Goal: Task Accomplishment & Management: Complete application form

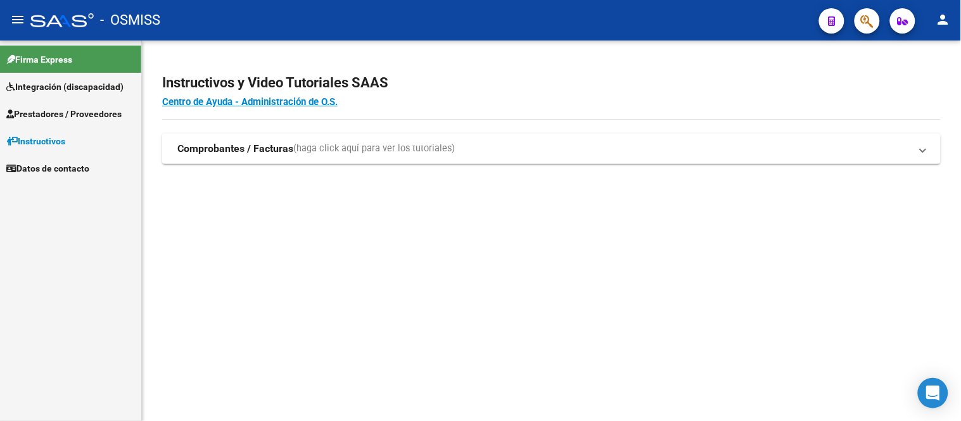
click at [83, 116] on span "Prestadores / Proveedores" at bounding box center [63, 114] width 115 height 14
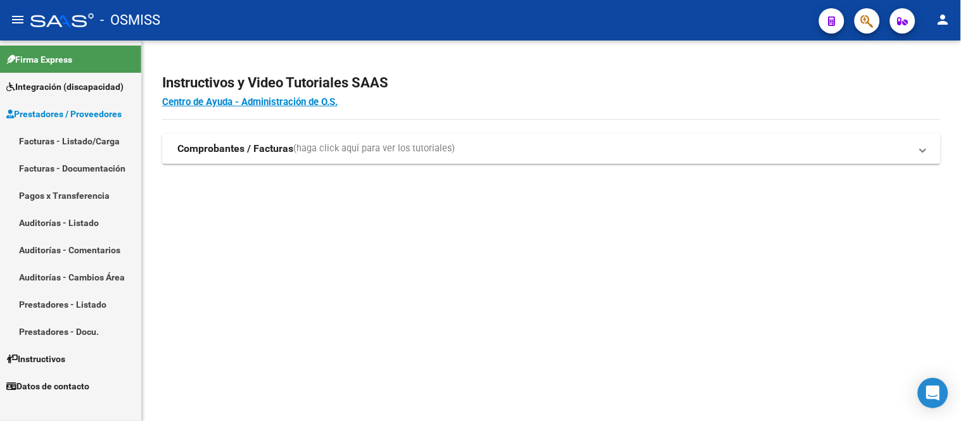
click at [42, 113] on span "Prestadores / Proveedores" at bounding box center [63, 114] width 115 height 14
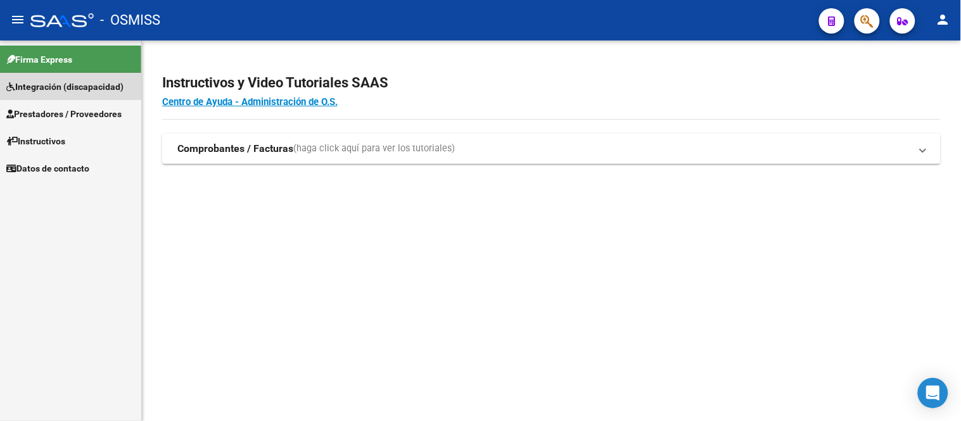
click at [60, 82] on span "Integración (discapacidad)" at bounding box center [64, 87] width 117 height 14
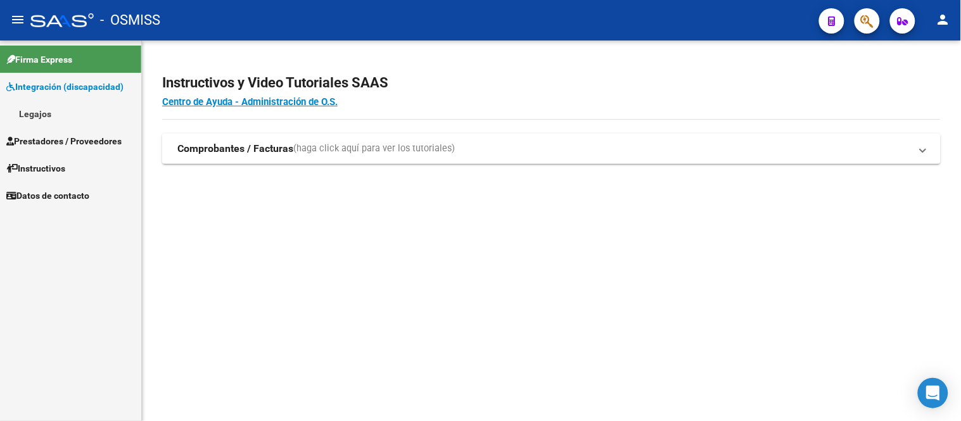
click at [53, 111] on link "Legajos" at bounding box center [70, 113] width 141 height 27
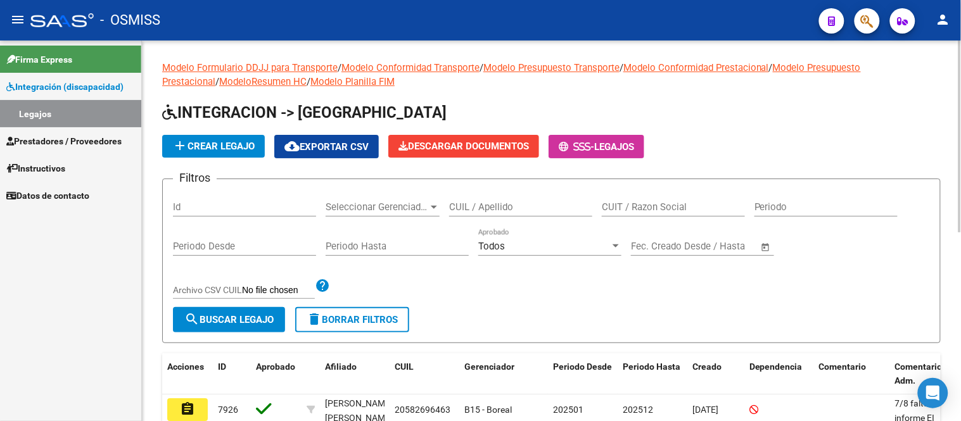
click at [224, 201] on div "Id" at bounding box center [244, 202] width 143 height 27
type input "7708"
click at [231, 309] on button "search Buscar Legajo" at bounding box center [229, 319] width 112 height 25
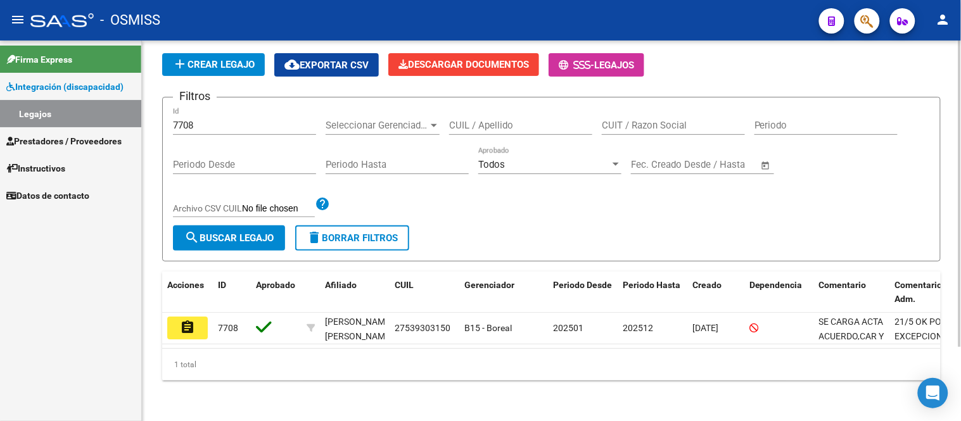
scroll to position [92, 0]
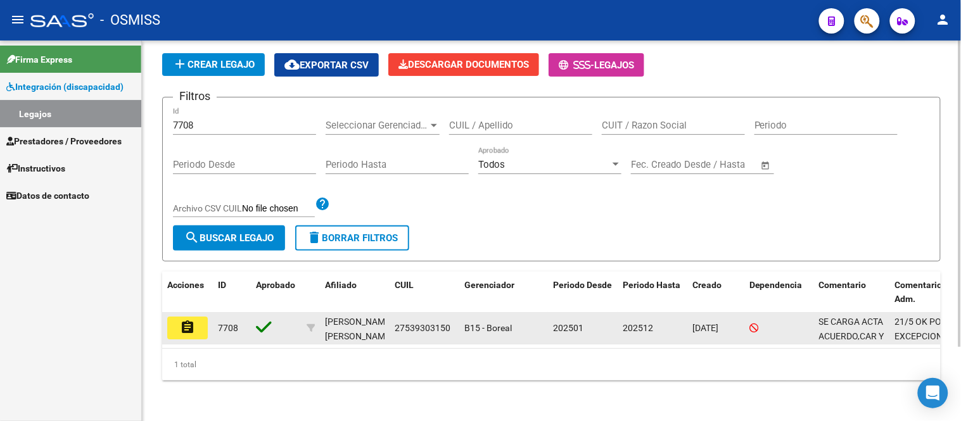
click at [199, 317] on button "assignment" at bounding box center [187, 328] width 41 height 23
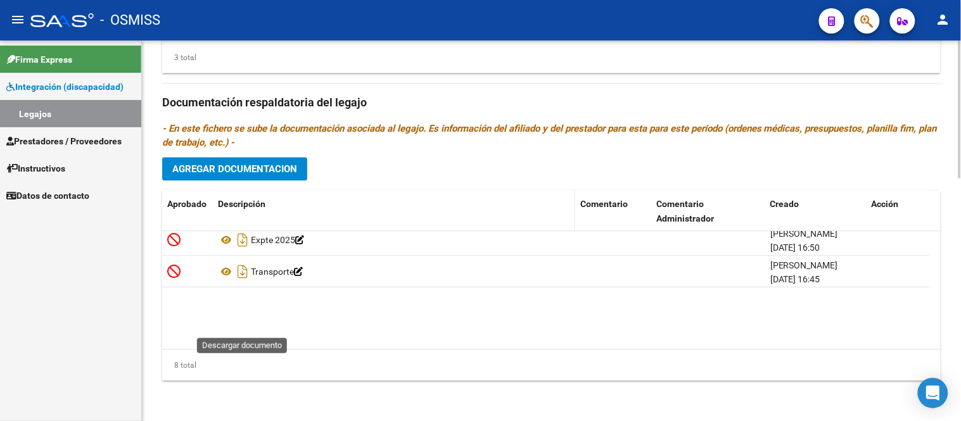
scroll to position [139, 0]
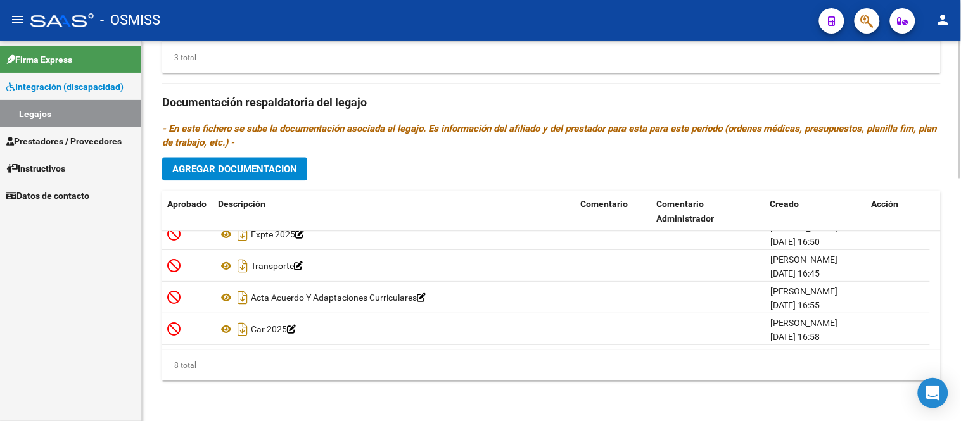
click at [281, 172] on span "Agregar Documentacion" at bounding box center [234, 168] width 125 height 11
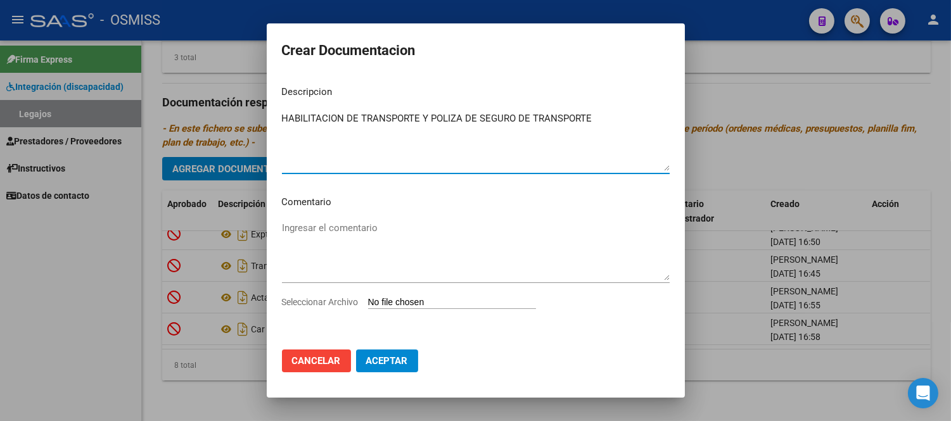
type textarea "HABILITACION DE TRANSPORTE Y POLIZA DE SEGURO DE TRANSPORTE"
click at [452, 304] on input "Seleccionar Archivo" at bounding box center [452, 303] width 168 height 12
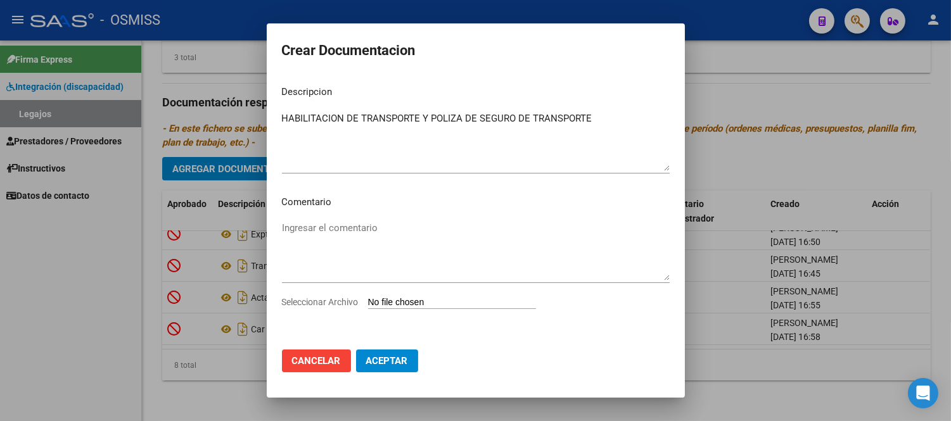
type input "C:\fakepath\HABILITACION DE TRANSPORTE ACTUALIZADA Y POLIZA DE SEGURO ACTUALIZA…"
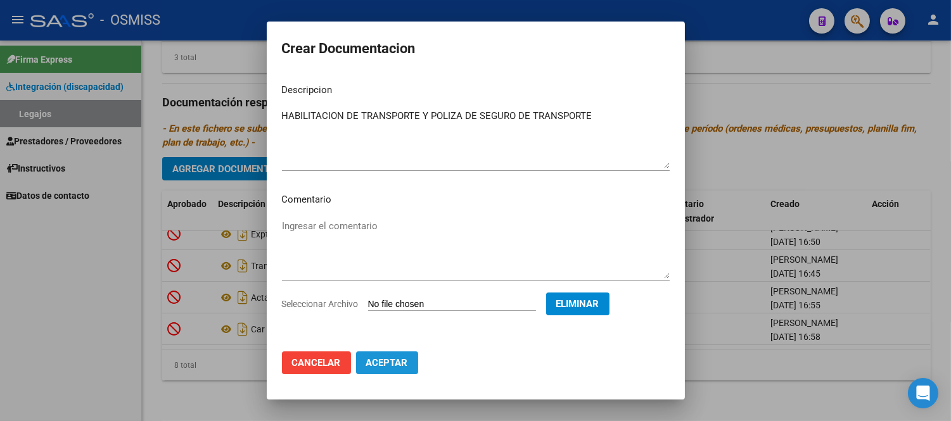
click at [385, 362] on span "Aceptar" at bounding box center [387, 362] width 42 height 11
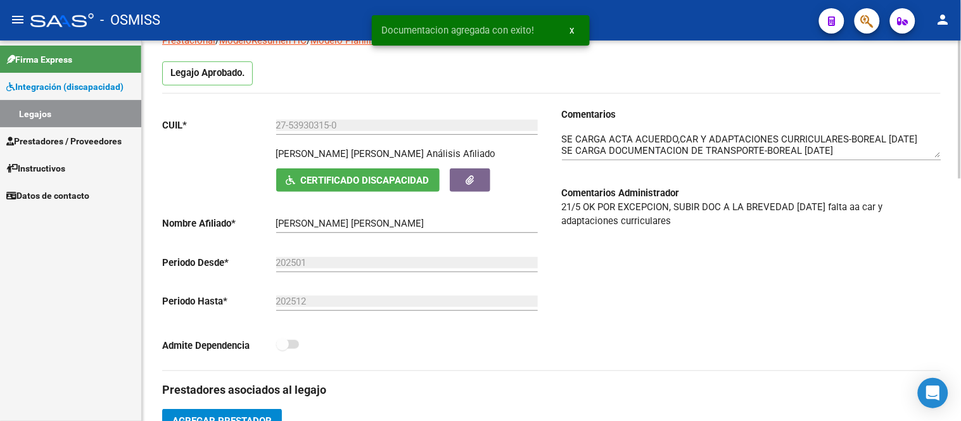
scroll to position [0, 0]
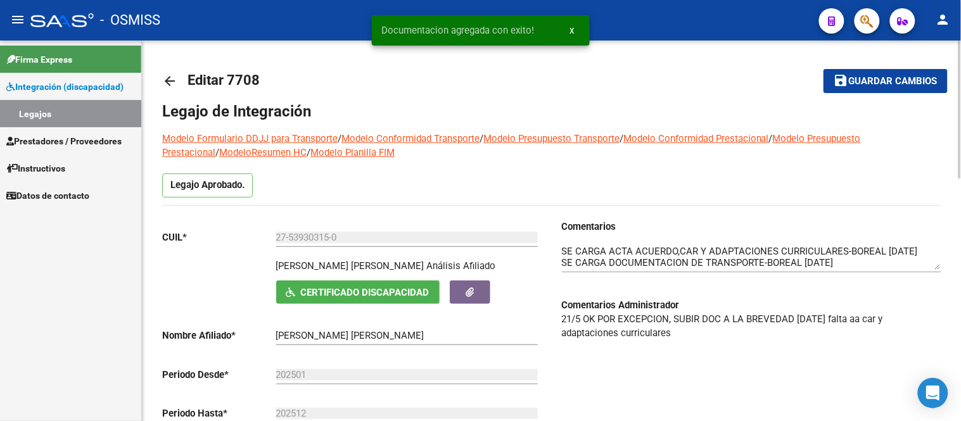
click at [561, 250] on div "Comentarios Comentarios Administrador 21/5 OK POR EXCEPCION, SUBIR DOC A LA BRE…" at bounding box center [747, 351] width 390 height 263
click at [562, 250] on textarea at bounding box center [751, 257] width 379 height 25
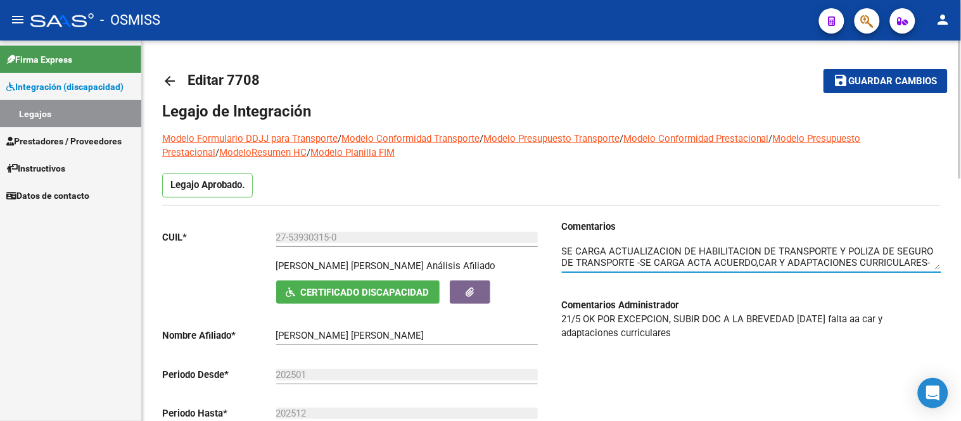
scroll to position [10, 0]
type textarea "SE CARGA ACTUALIZACION DE HABILITACION DE TRANSPORTE Y POLIZA DE SEGURO DE TRAN…"
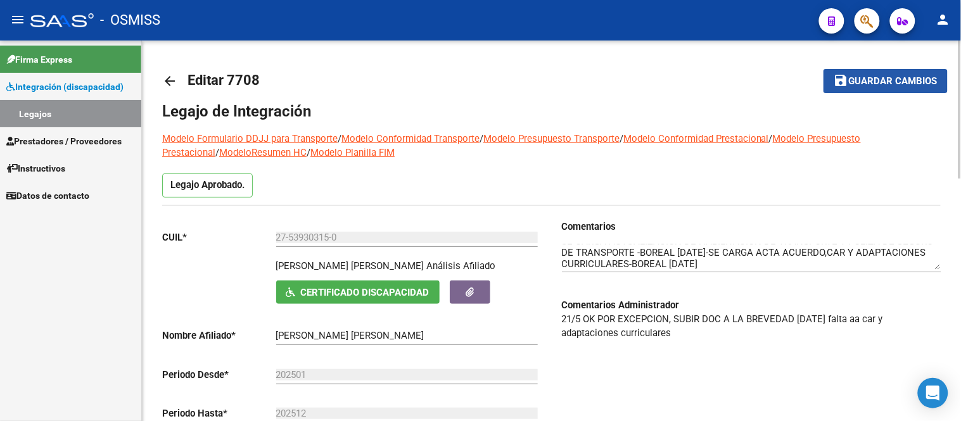
click at [892, 78] on span "Guardar cambios" at bounding box center [893, 81] width 89 height 11
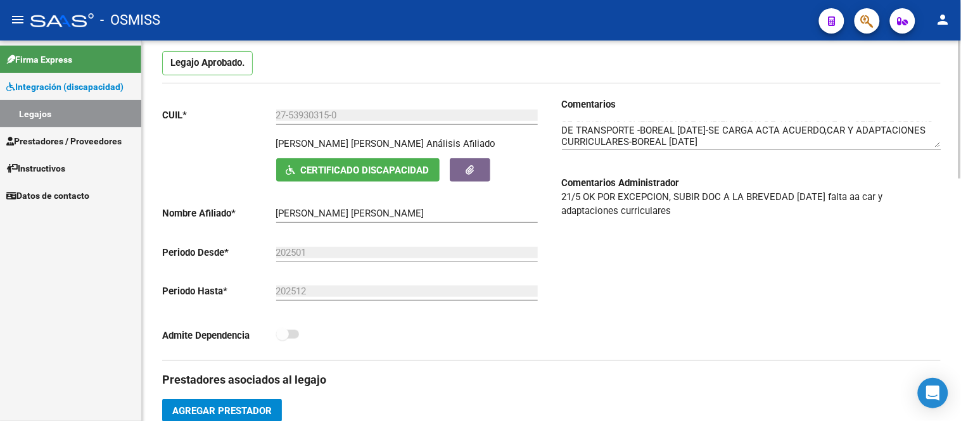
scroll to position [40, 0]
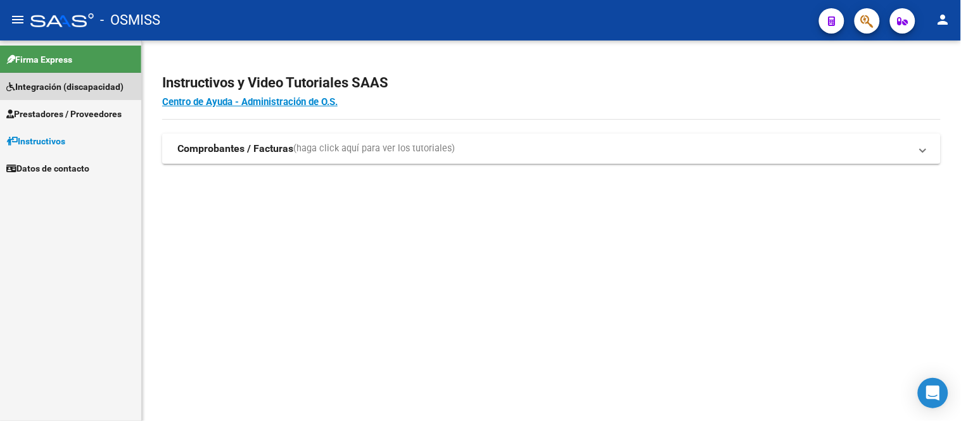
click at [59, 82] on span "Integración (discapacidad)" at bounding box center [64, 87] width 117 height 14
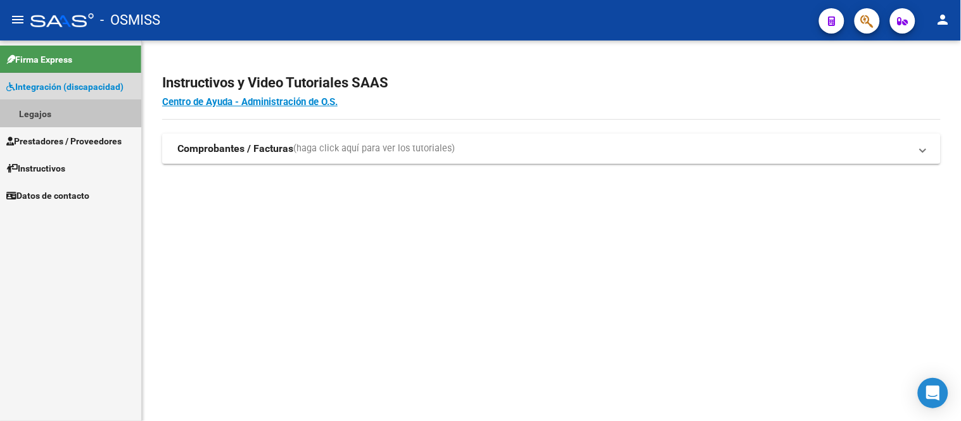
click at [48, 118] on link "Legajos" at bounding box center [70, 113] width 141 height 27
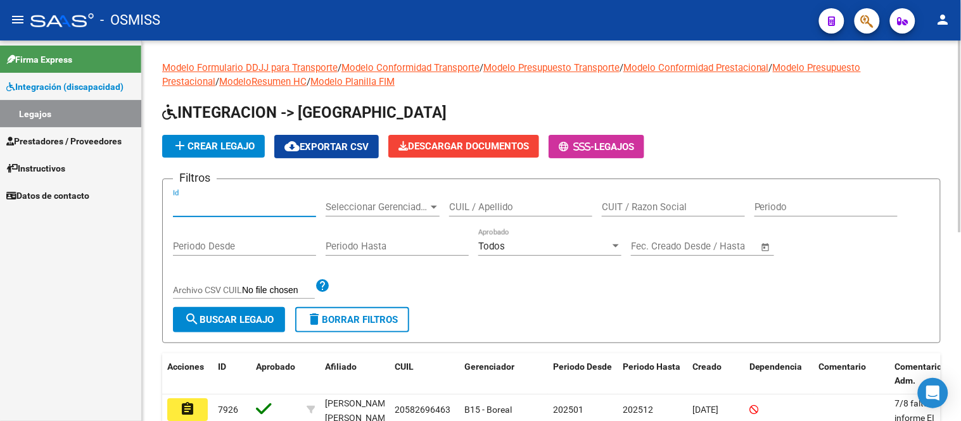
click at [220, 212] on input "Id" at bounding box center [244, 206] width 143 height 11
type input "7834"
click at [236, 326] on button "search Buscar Legajo" at bounding box center [229, 319] width 112 height 25
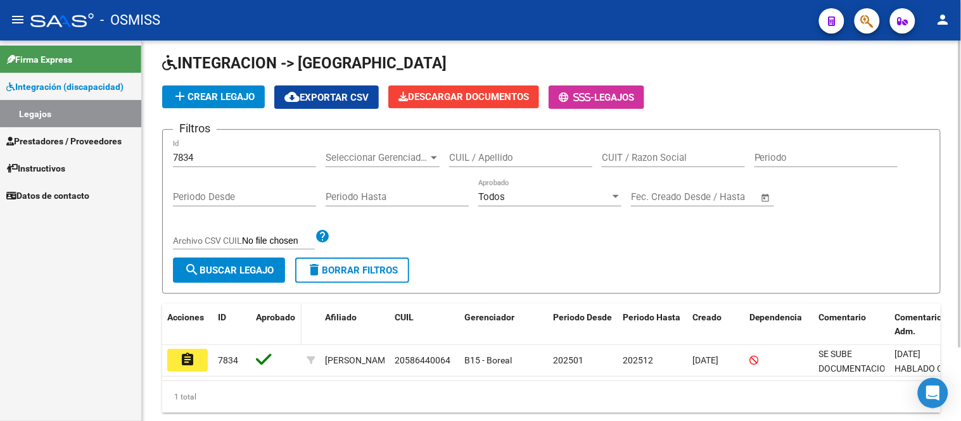
scroll to position [70, 0]
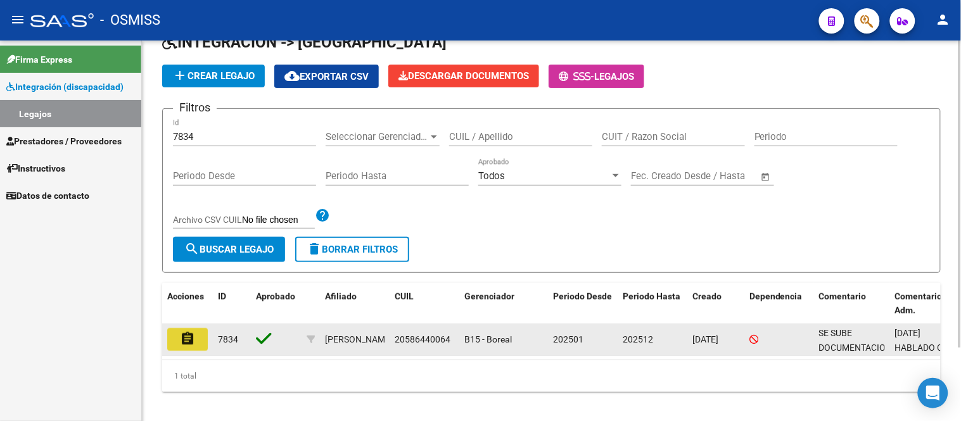
click at [193, 342] on mat-icon "assignment" at bounding box center [187, 338] width 15 height 15
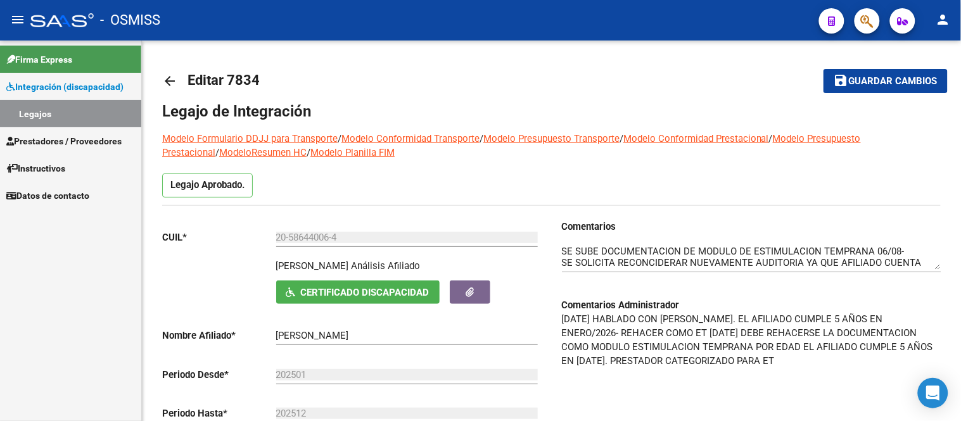
click at [34, 112] on link "Legajos" at bounding box center [70, 113] width 141 height 27
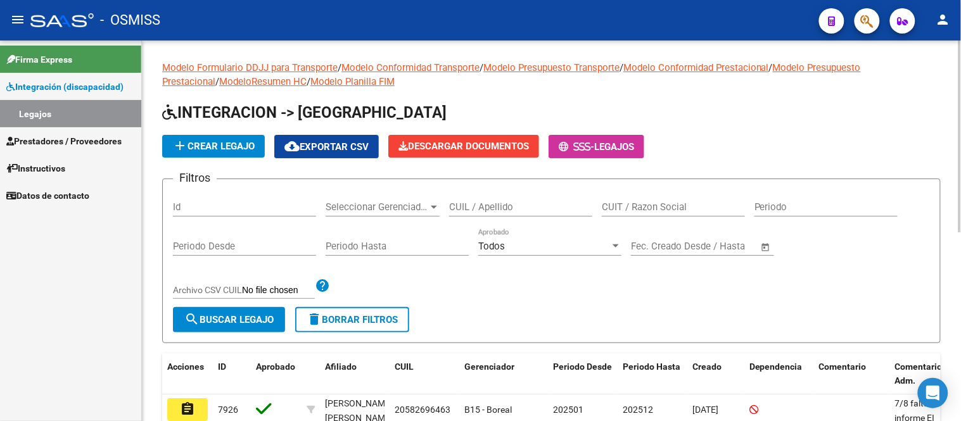
click at [209, 212] on input "Id" at bounding box center [244, 206] width 143 height 11
type input "7919"
click at [224, 315] on span "search Buscar Legajo" at bounding box center [228, 319] width 89 height 11
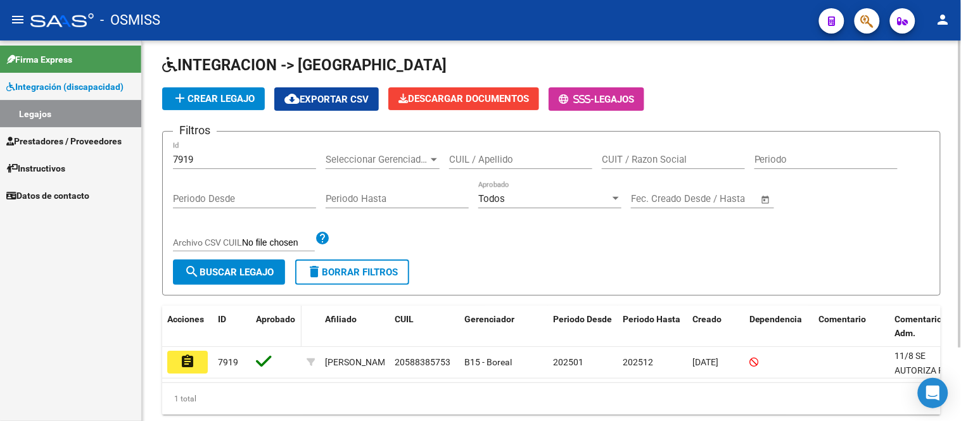
scroll to position [70, 0]
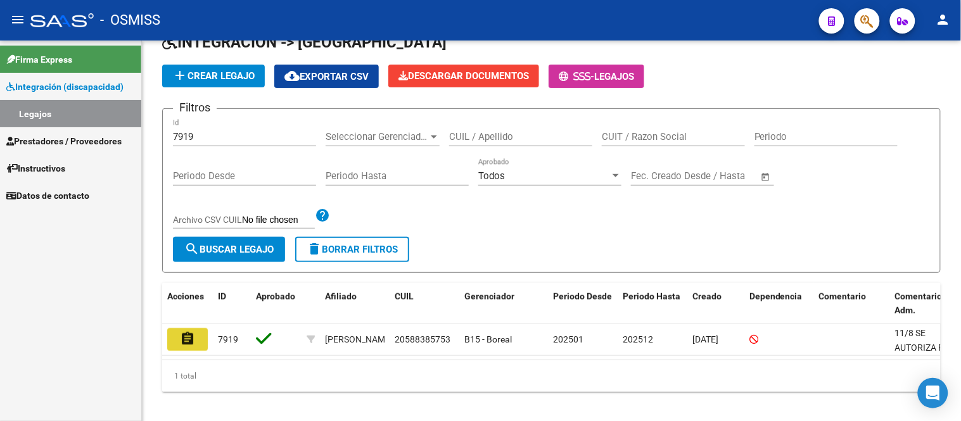
click at [189, 336] on mat-icon "assignment" at bounding box center [187, 338] width 15 height 15
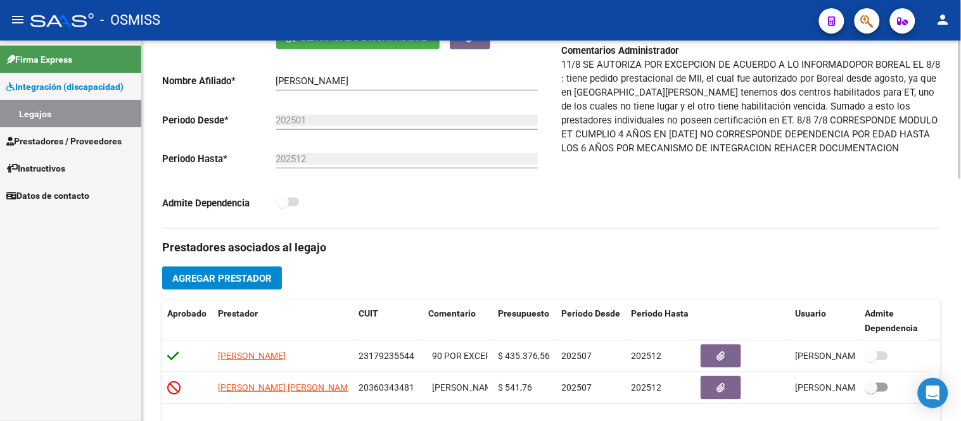
scroll to position [181, 0]
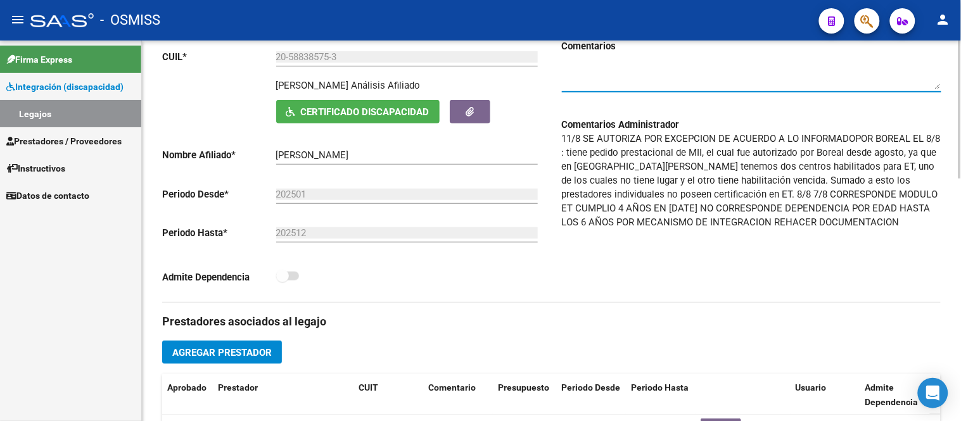
click at [584, 79] on textarea at bounding box center [751, 76] width 379 height 25
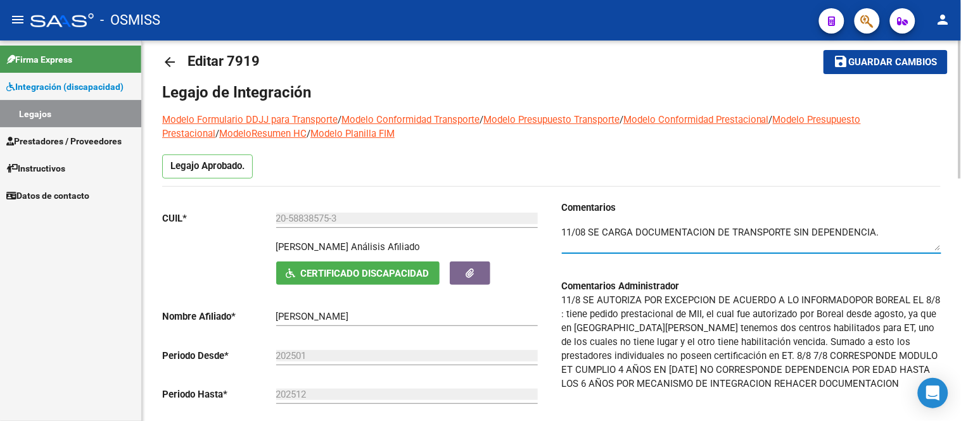
scroll to position [0, 0]
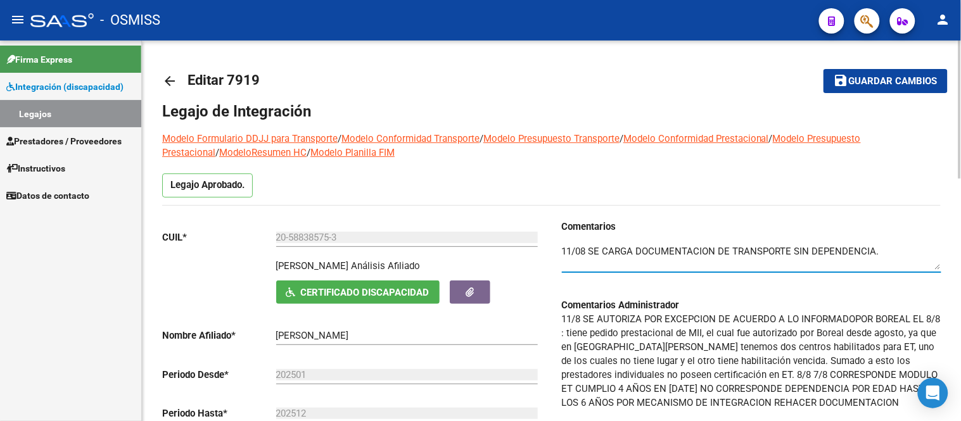
type textarea "11/08 SE CARGA DOCUMENTACION DE TRANSPORTE SIN DEPENDENCIA."
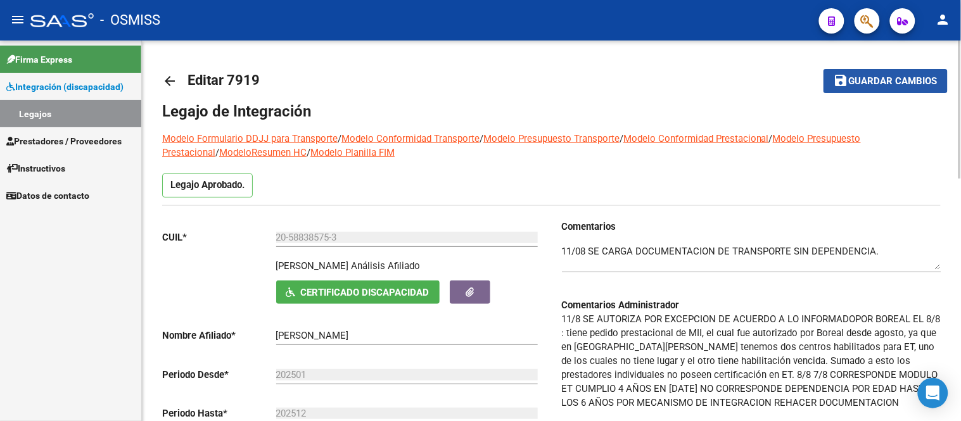
click at [898, 86] on span "Guardar cambios" at bounding box center [893, 81] width 89 height 11
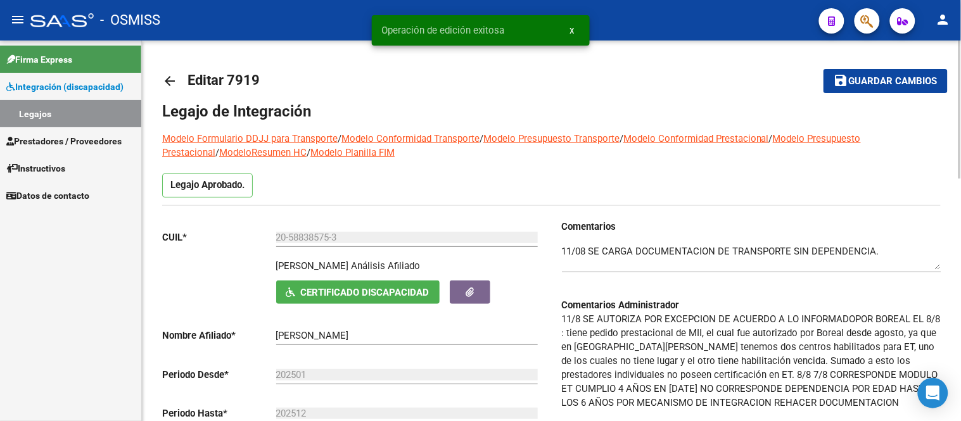
click at [166, 77] on mat-icon "arrow_back" at bounding box center [169, 80] width 15 height 15
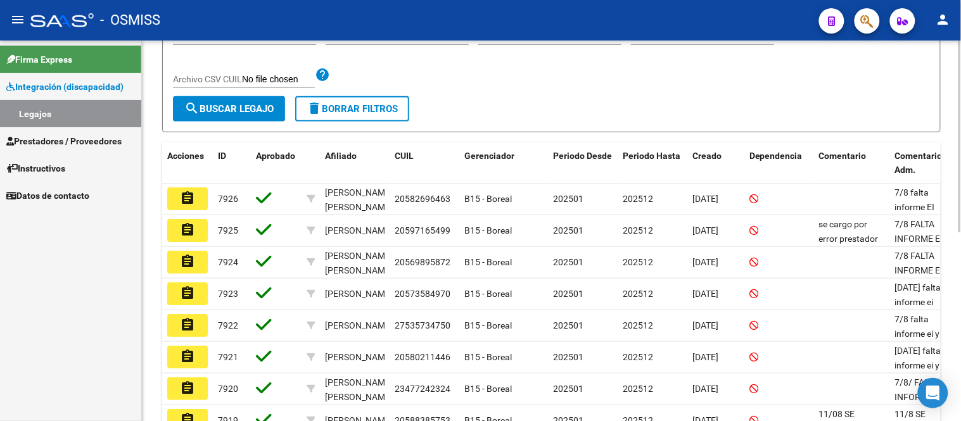
scroll to position [70, 0]
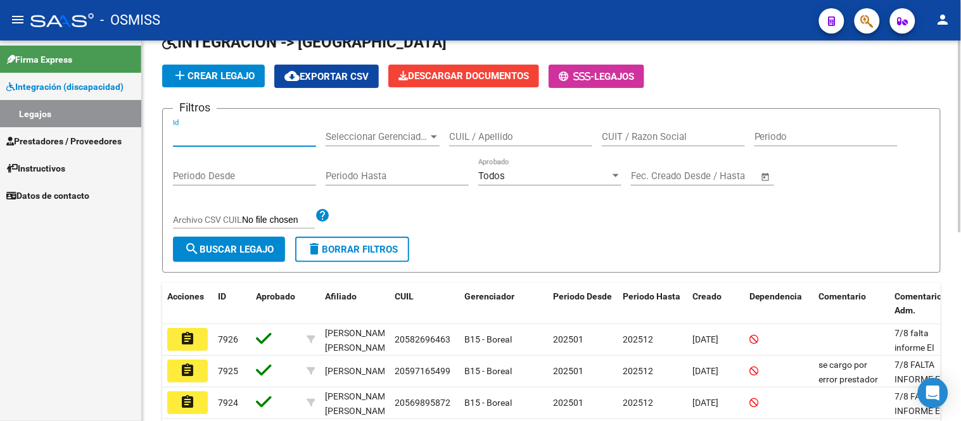
click at [193, 139] on input "Id" at bounding box center [244, 136] width 143 height 11
type input "7919"
click at [250, 252] on span "search Buscar Legajo" at bounding box center [228, 249] width 89 height 11
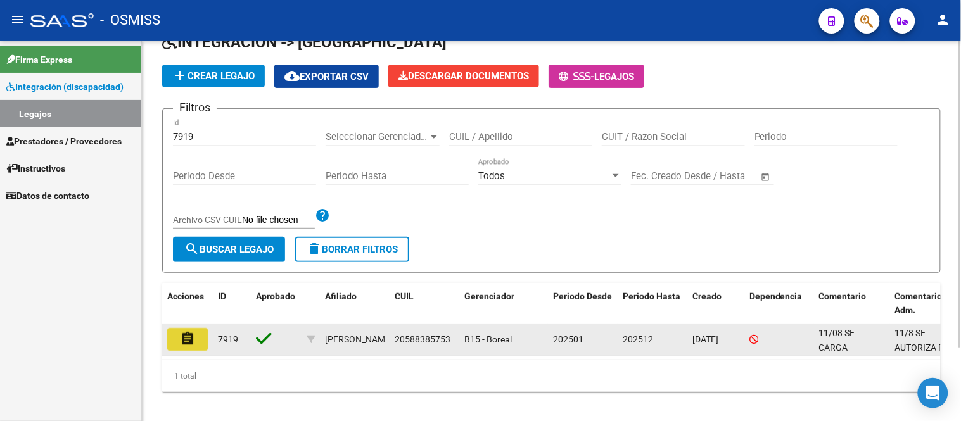
click at [191, 338] on mat-icon "assignment" at bounding box center [187, 338] width 15 height 15
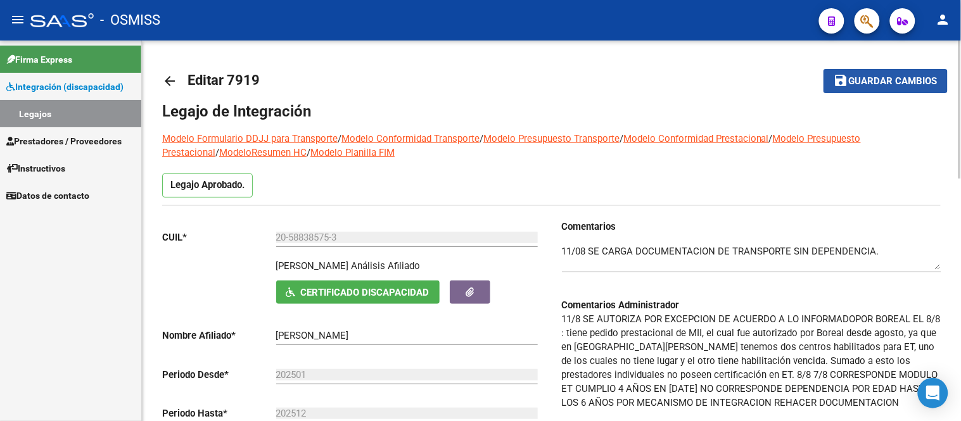
click at [878, 82] on span "Guardar cambios" at bounding box center [893, 81] width 89 height 11
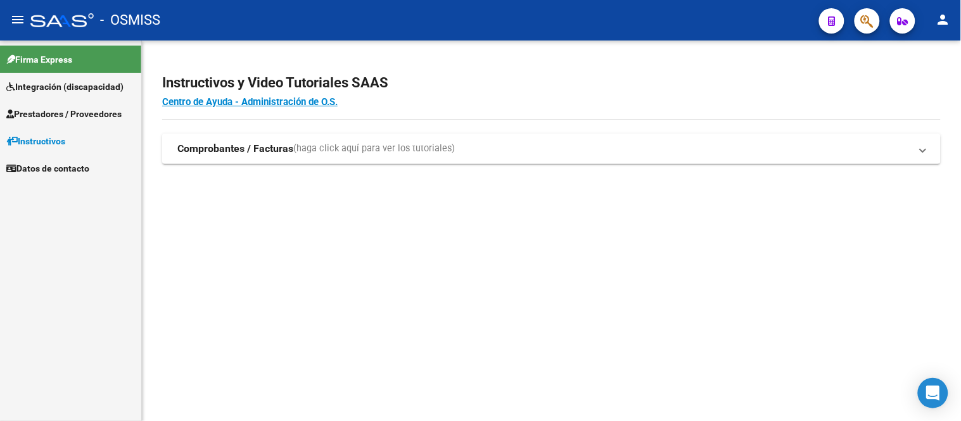
click at [77, 86] on span "Integración (discapacidad)" at bounding box center [64, 87] width 117 height 14
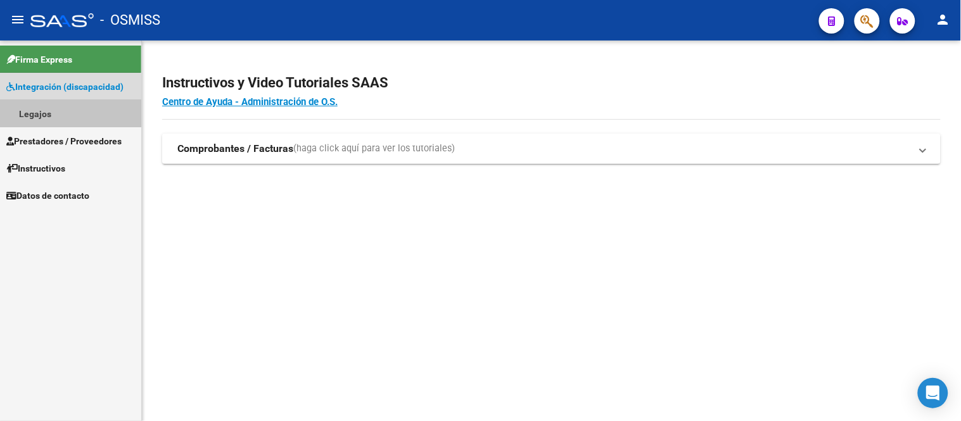
click at [60, 117] on link "Legajos" at bounding box center [70, 113] width 141 height 27
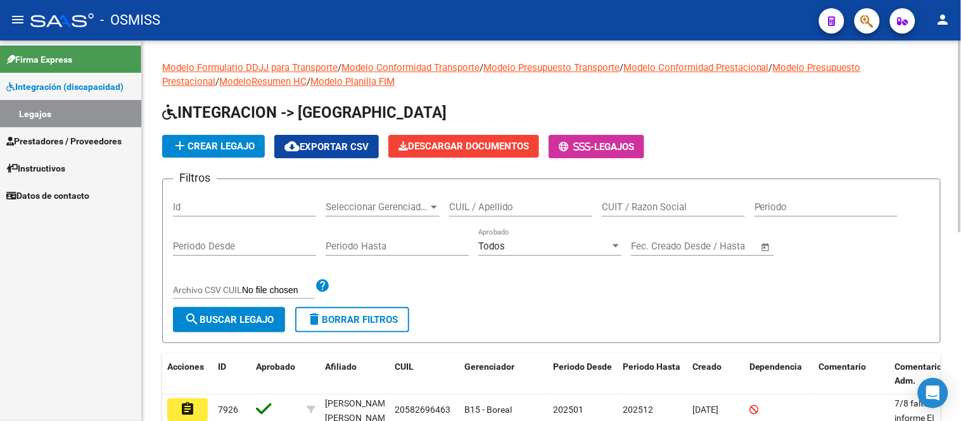
click at [242, 207] on input "Id" at bounding box center [244, 206] width 143 height 11
type input "7885"
click at [254, 312] on button "search Buscar Legajo" at bounding box center [229, 319] width 112 height 25
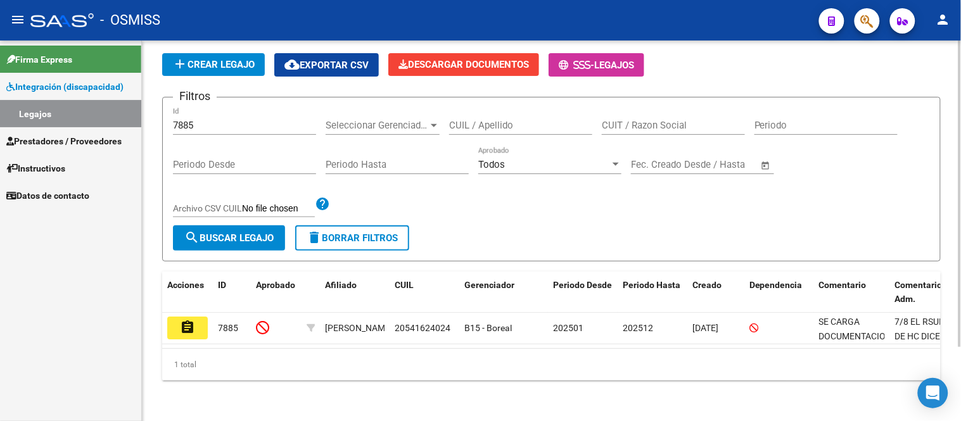
scroll to position [92, 0]
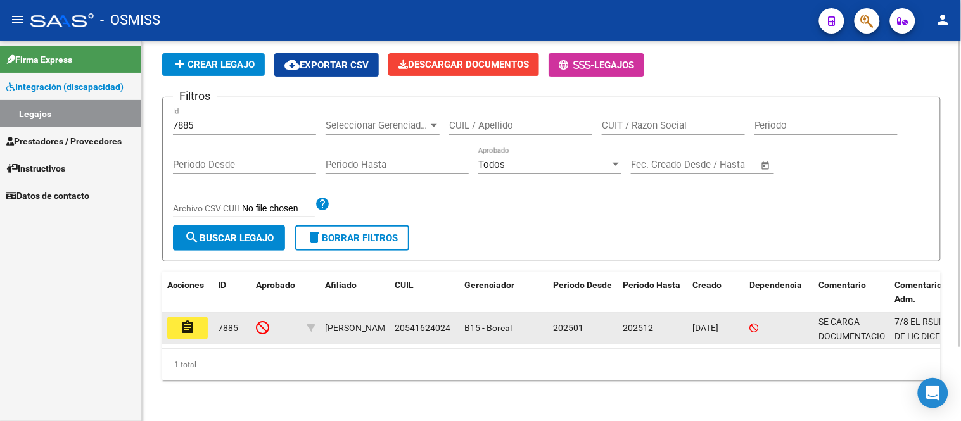
click at [182, 320] on mat-icon "assignment" at bounding box center [187, 327] width 15 height 15
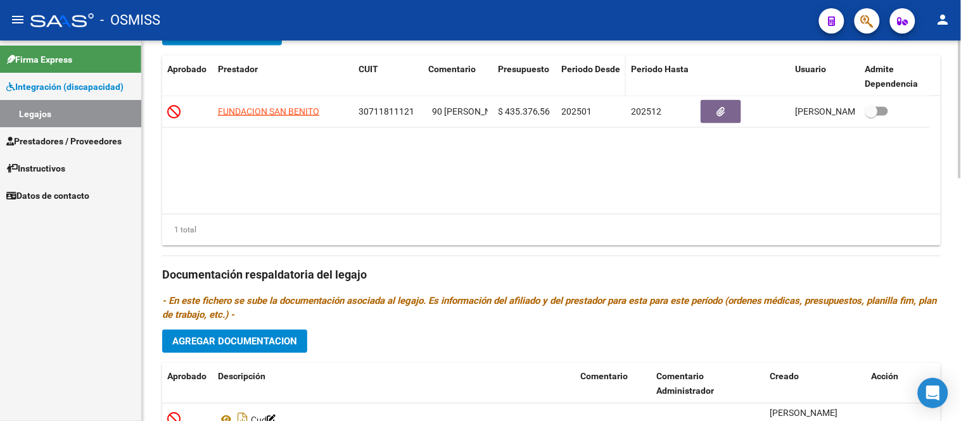
scroll to position [673, 0]
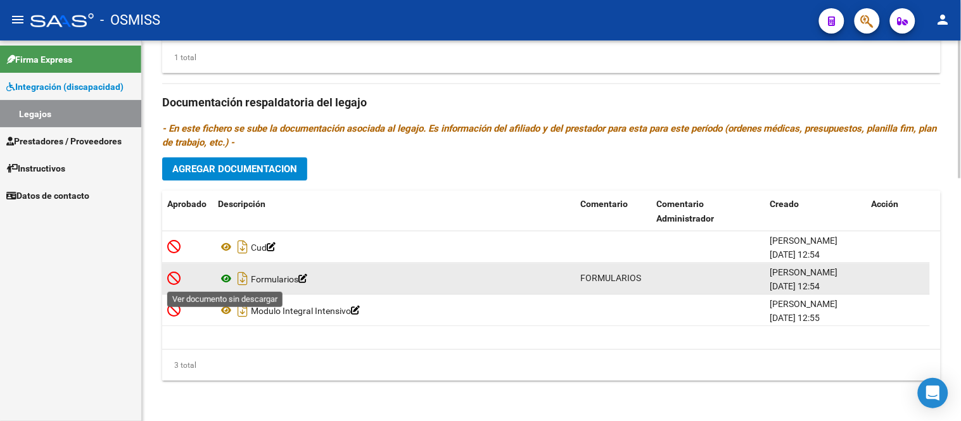
click at [229, 283] on icon at bounding box center [226, 278] width 16 height 15
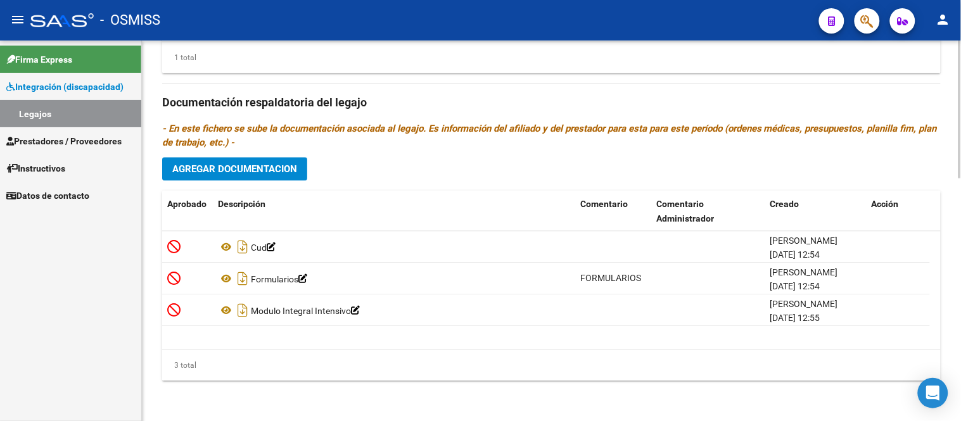
click at [273, 170] on span "Agregar Documentacion" at bounding box center [234, 168] width 125 height 11
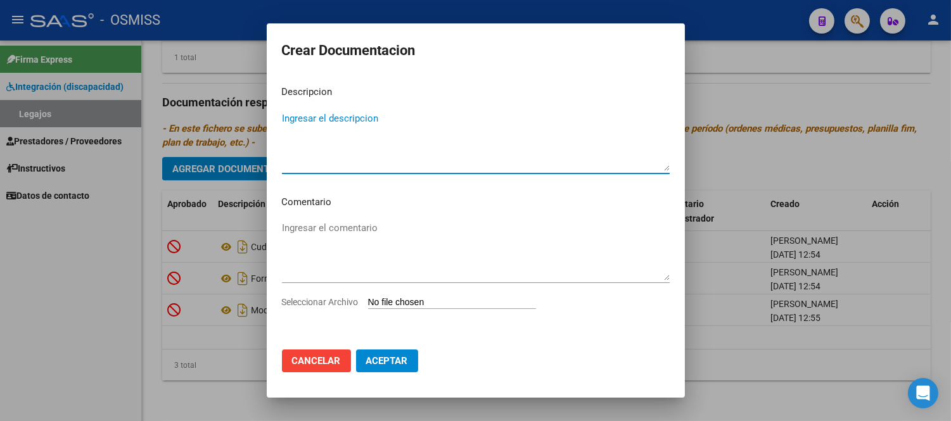
click at [349, 123] on textarea "Ingresar el descripcion" at bounding box center [476, 142] width 388 height 60
type textarea "RHC, FIM Y PM CORRECTOS"
click at [402, 300] on input "Seleccionar Archivo" at bounding box center [452, 303] width 168 height 12
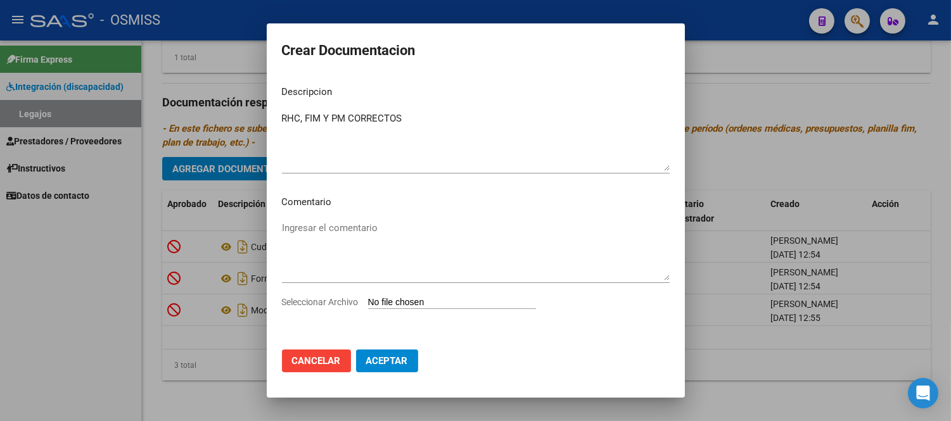
click at [435, 302] on input "Seleccionar Archivo" at bounding box center [452, 303] width 168 height 12
type input "C:\fakepath\RHC, FIM Y PM CORRECTOS.pdf"
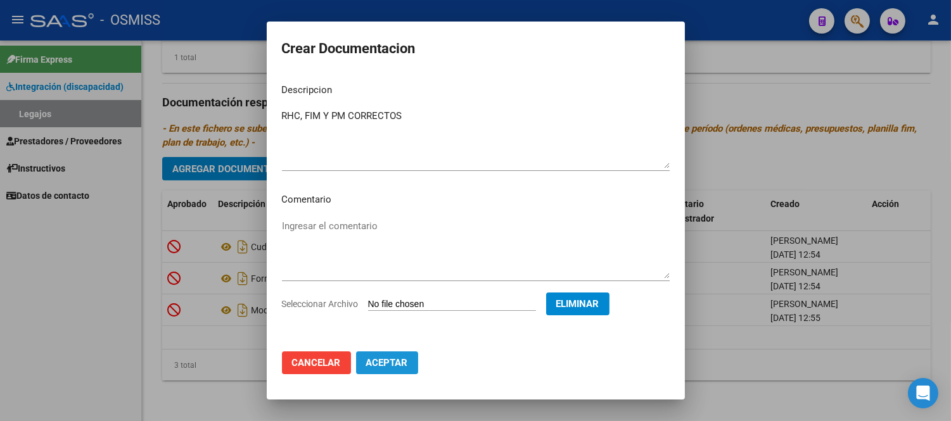
click at [380, 367] on span "Aceptar" at bounding box center [387, 362] width 42 height 11
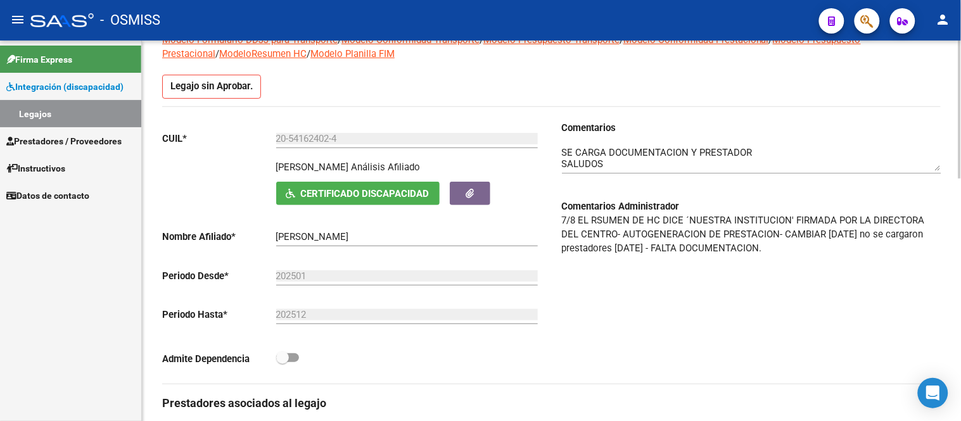
scroll to position [40, 0]
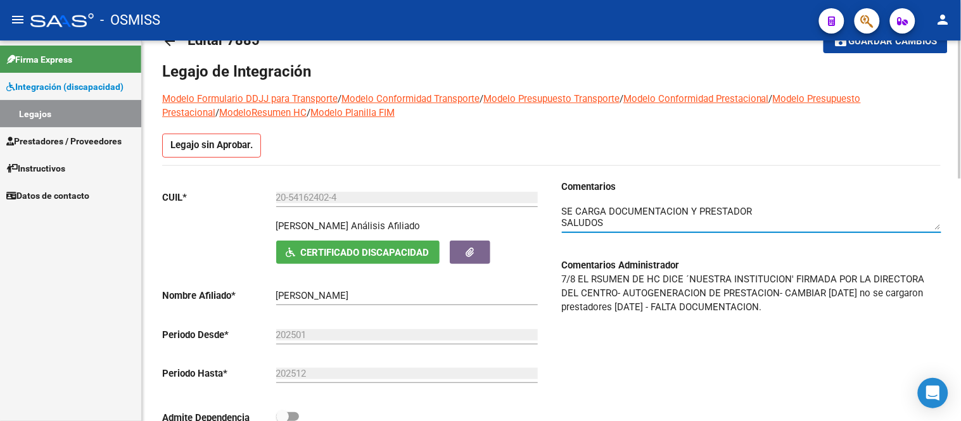
click at [562, 211] on textarea at bounding box center [751, 217] width 379 height 25
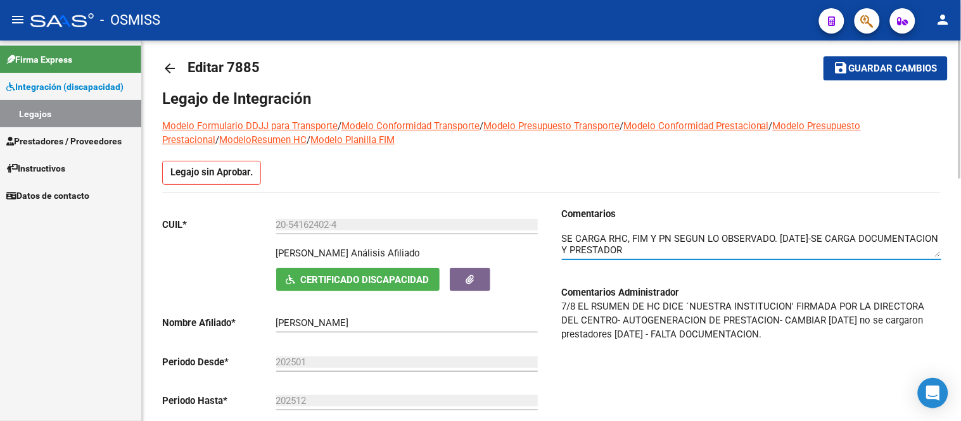
scroll to position [0, 0]
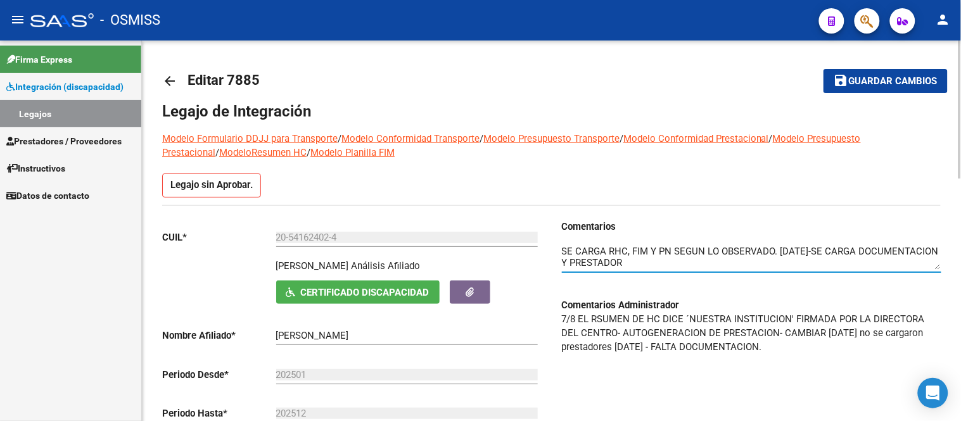
type textarea "SE CARGA RHC, FIM Y PN SEGUN LO OBSERVADO. 12/08/2025-SE CARGA DOCUMENTACION Y …"
click at [890, 80] on span "Guardar cambios" at bounding box center [893, 81] width 89 height 11
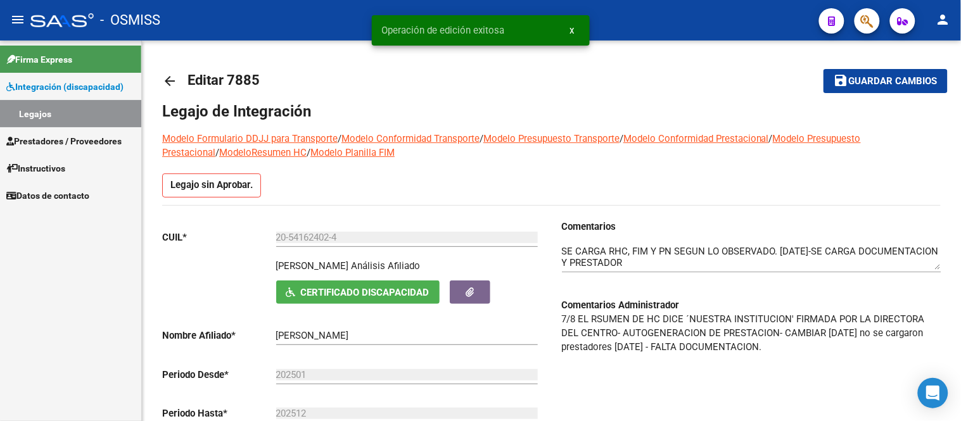
click at [64, 115] on link "Legajos" at bounding box center [70, 113] width 141 height 27
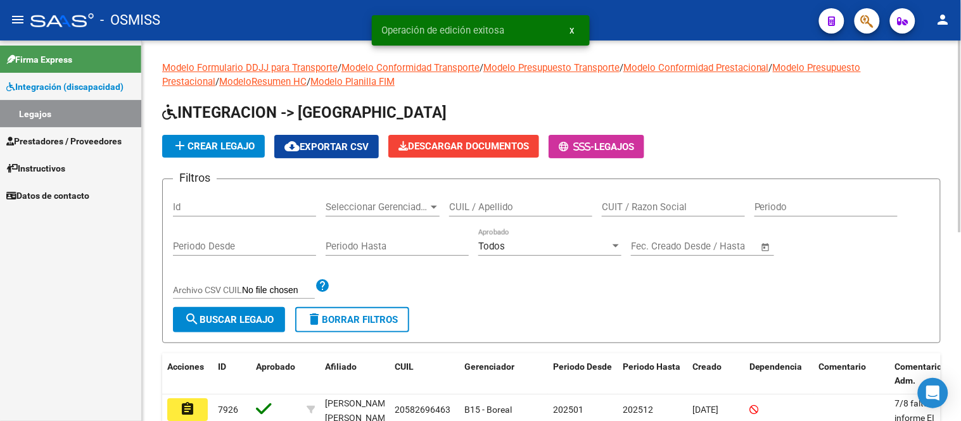
click at [199, 212] on input "Id" at bounding box center [244, 206] width 143 height 11
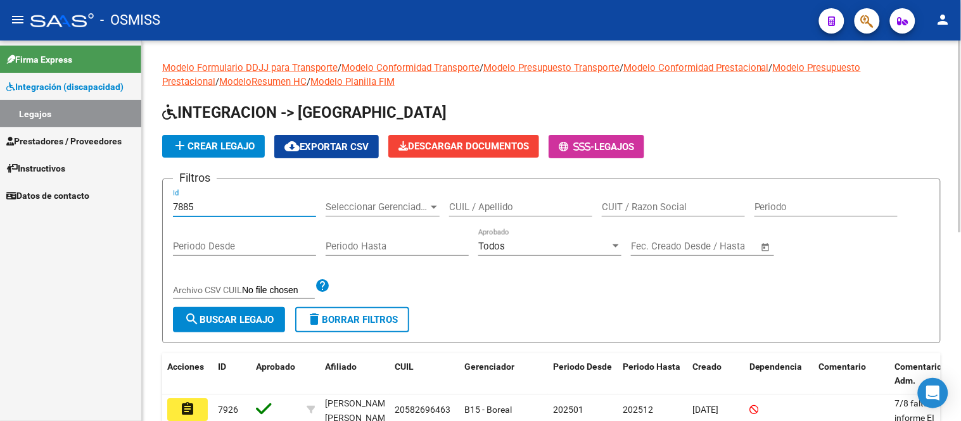
type input "7885"
click at [236, 321] on span "search Buscar Legajo" at bounding box center [228, 319] width 89 height 11
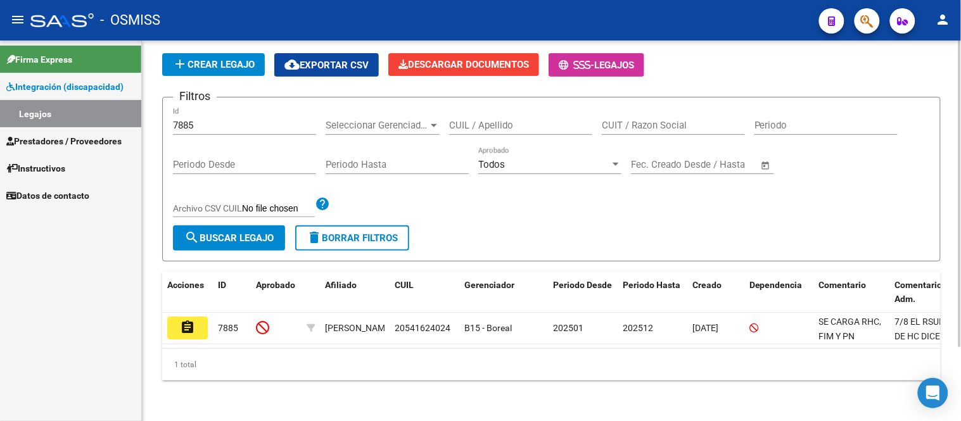
scroll to position [92, 0]
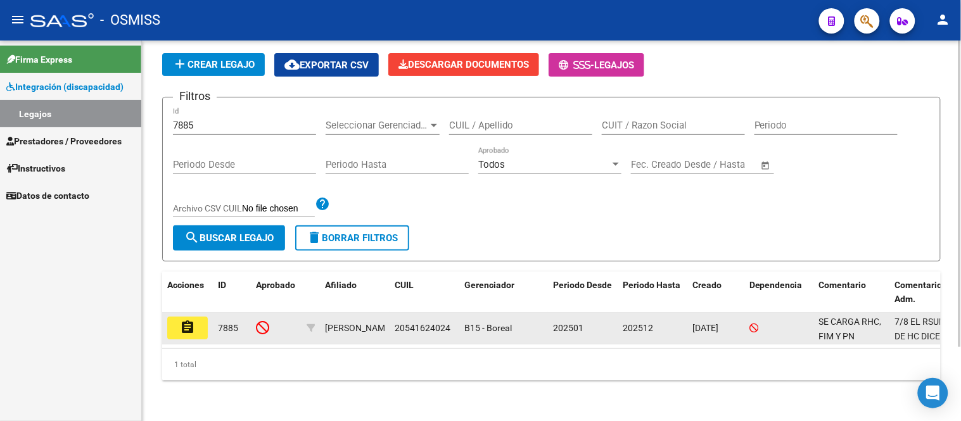
click at [195, 317] on button "assignment" at bounding box center [187, 328] width 41 height 23
